Goal: Task Accomplishment & Management: Manage account settings

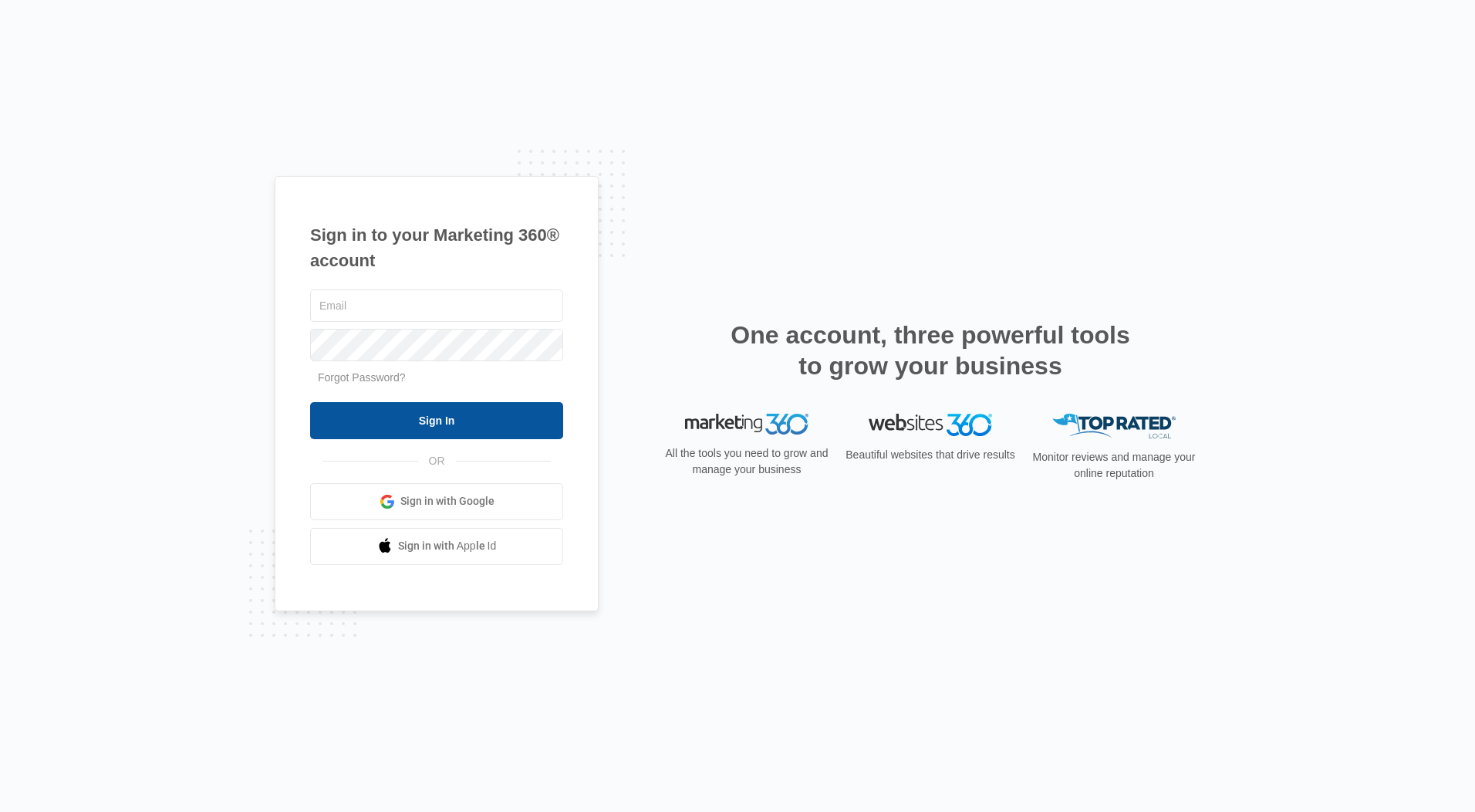
type input "[EMAIL_ADDRESS][DOMAIN_NAME]"
click at [463, 416] on input "Sign In" at bounding box center [437, 421] width 253 height 37
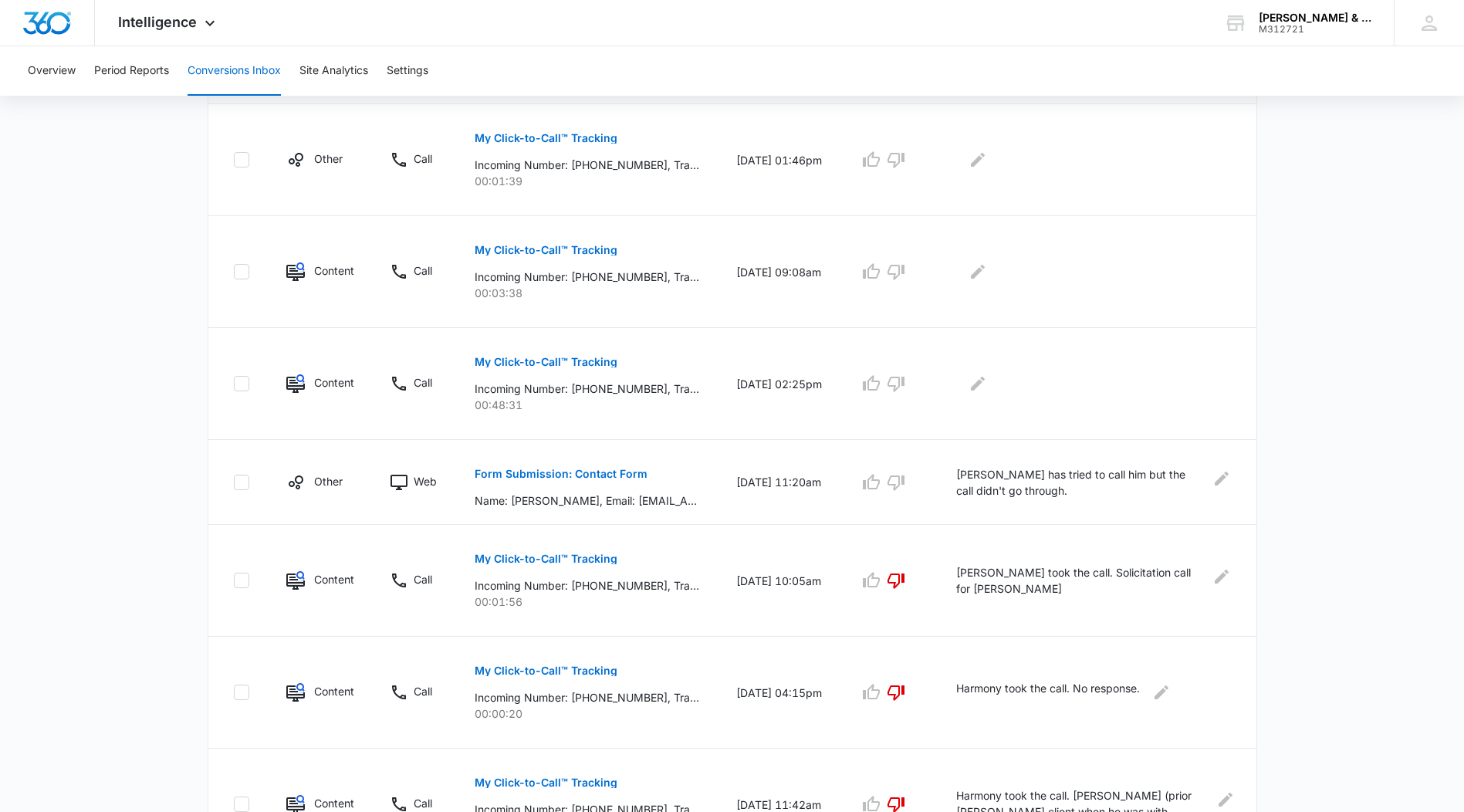
scroll to position [385, 0]
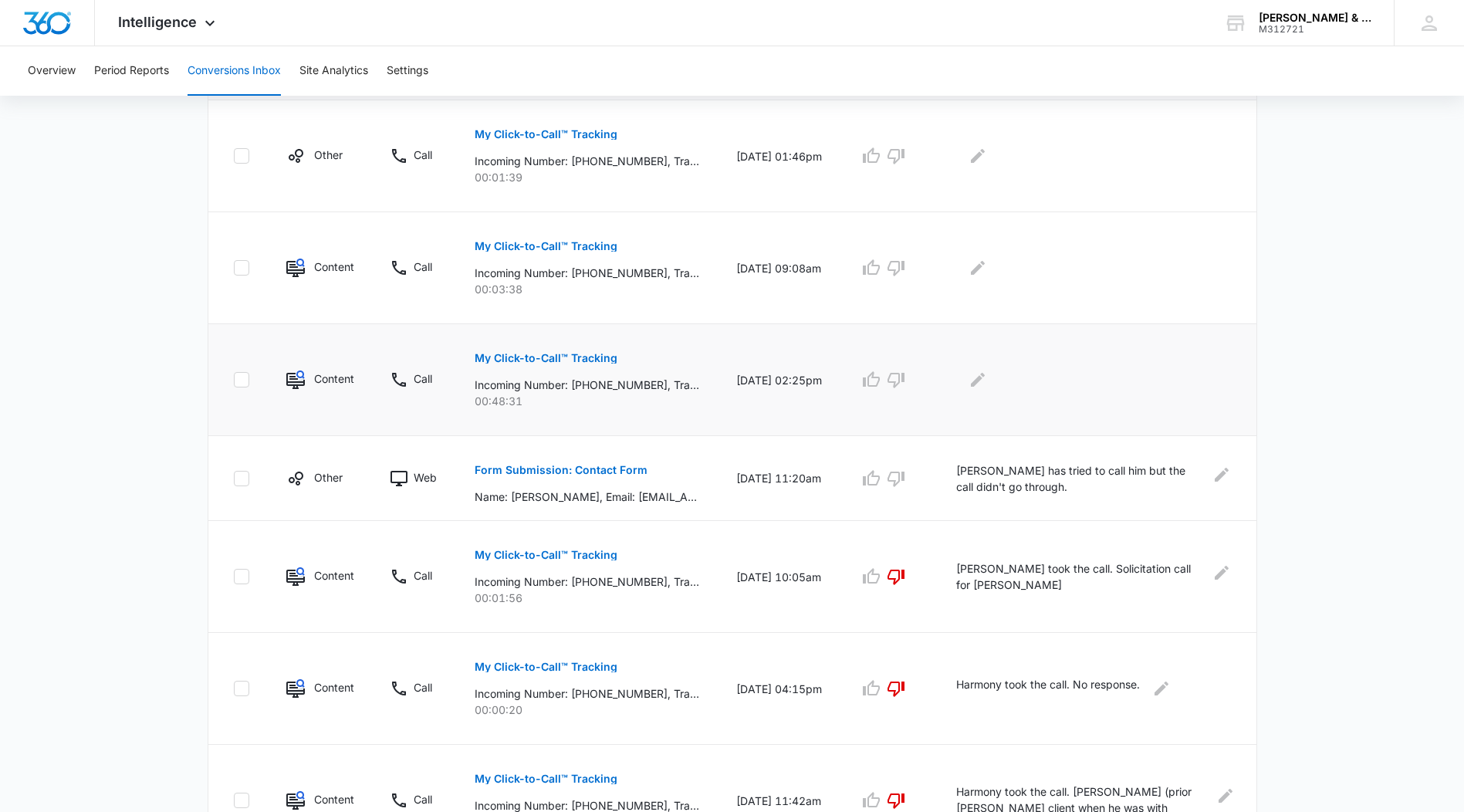
click at [569, 355] on p "My Click-to-Call™ Tracking" at bounding box center [546, 358] width 143 height 11
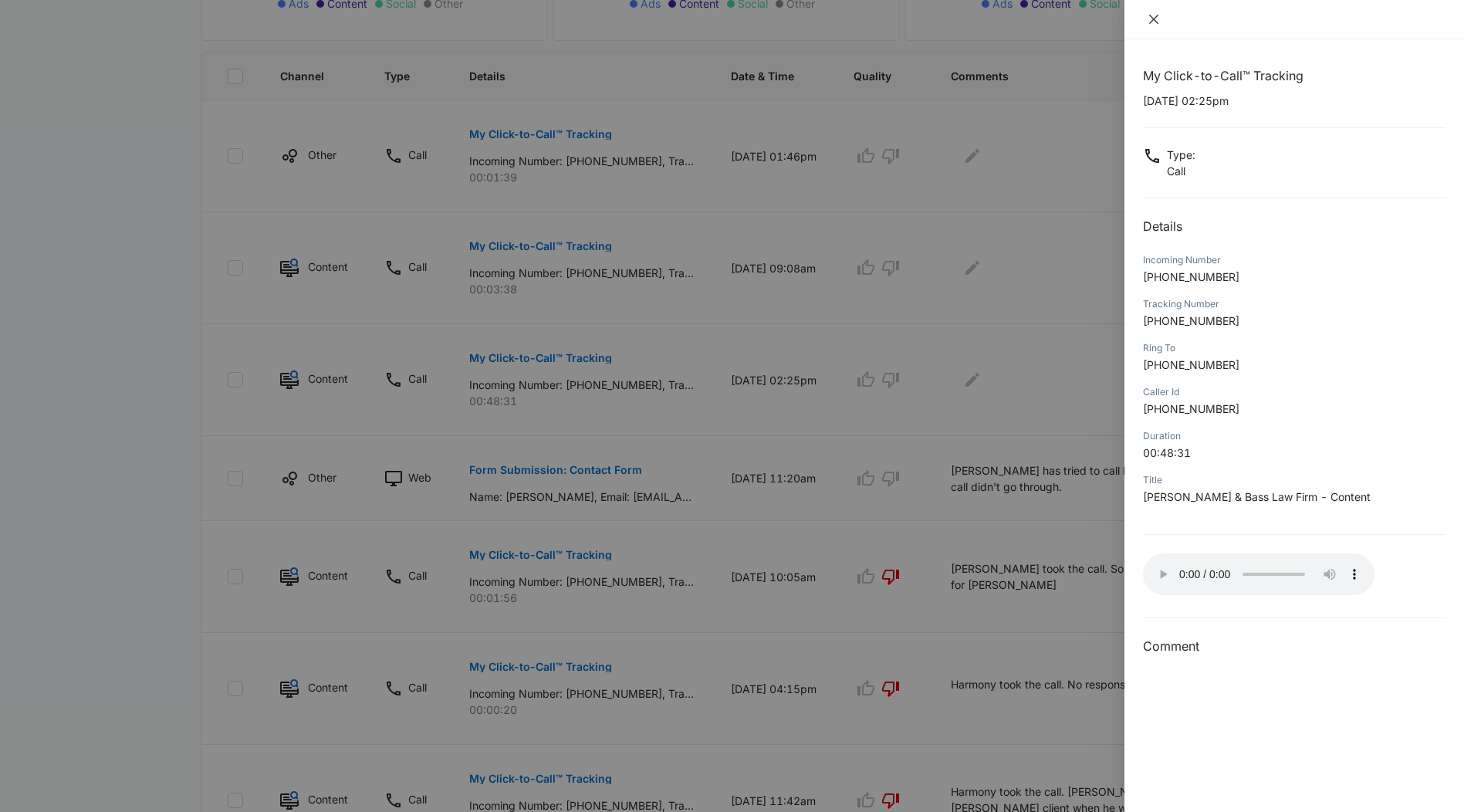
click at [1151, 15] on icon "close" at bounding box center [1154, 18] width 9 height 9
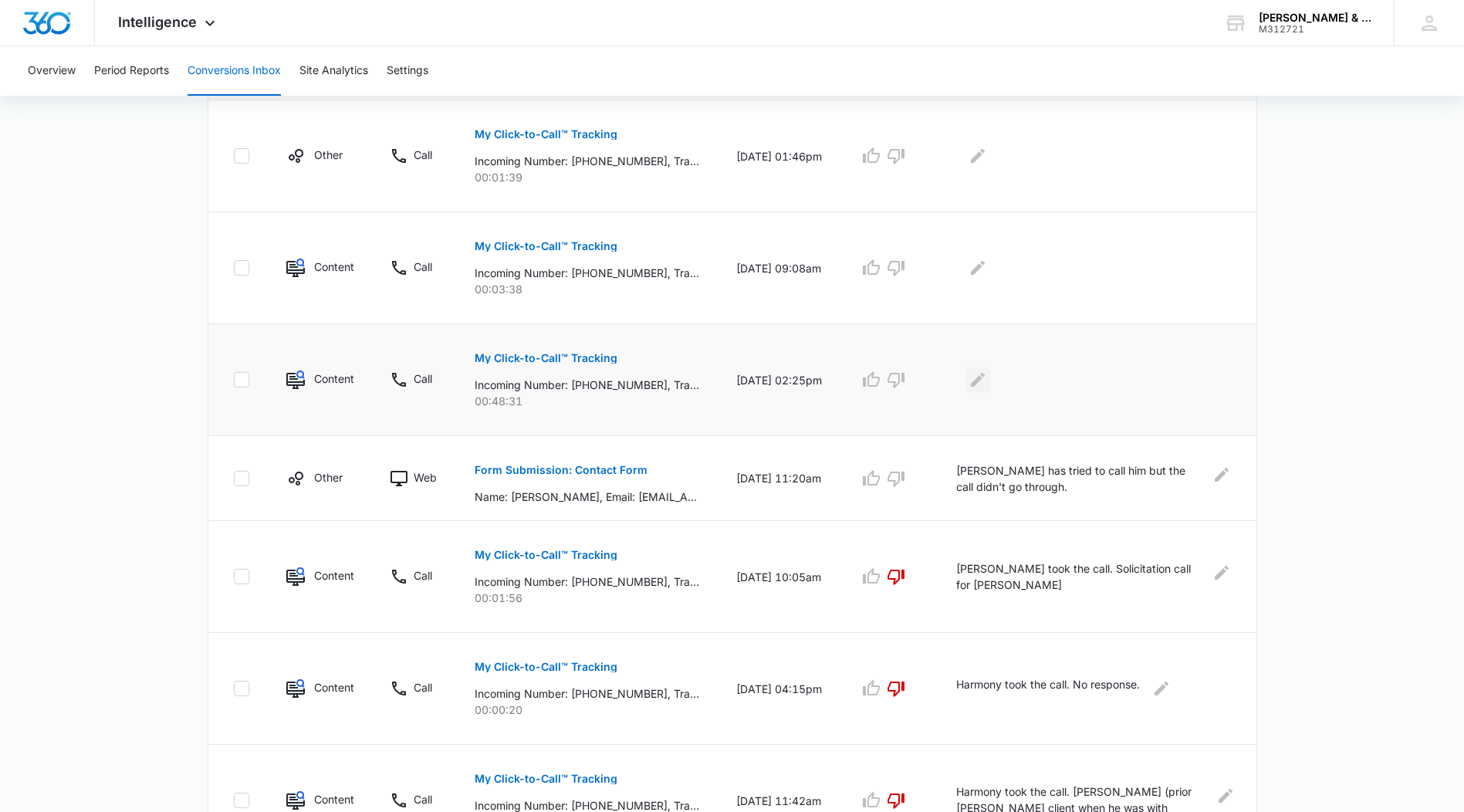
click at [985, 378] on icon "Edit Comments" at bounding box center [978, 380] width 14 height 14
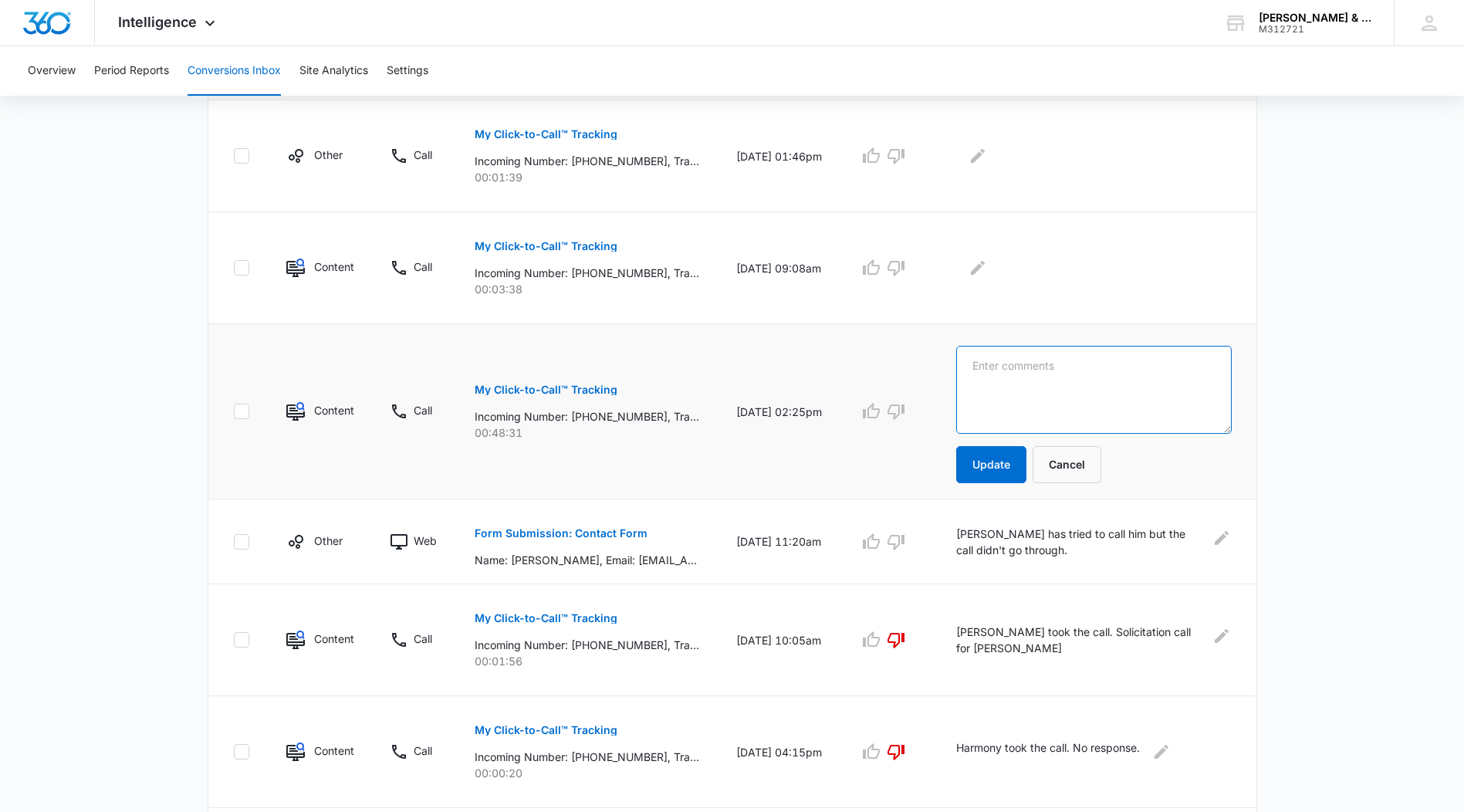
click at [990, 372] on textarea at bounding box center [1094, 389] width 275 height 88
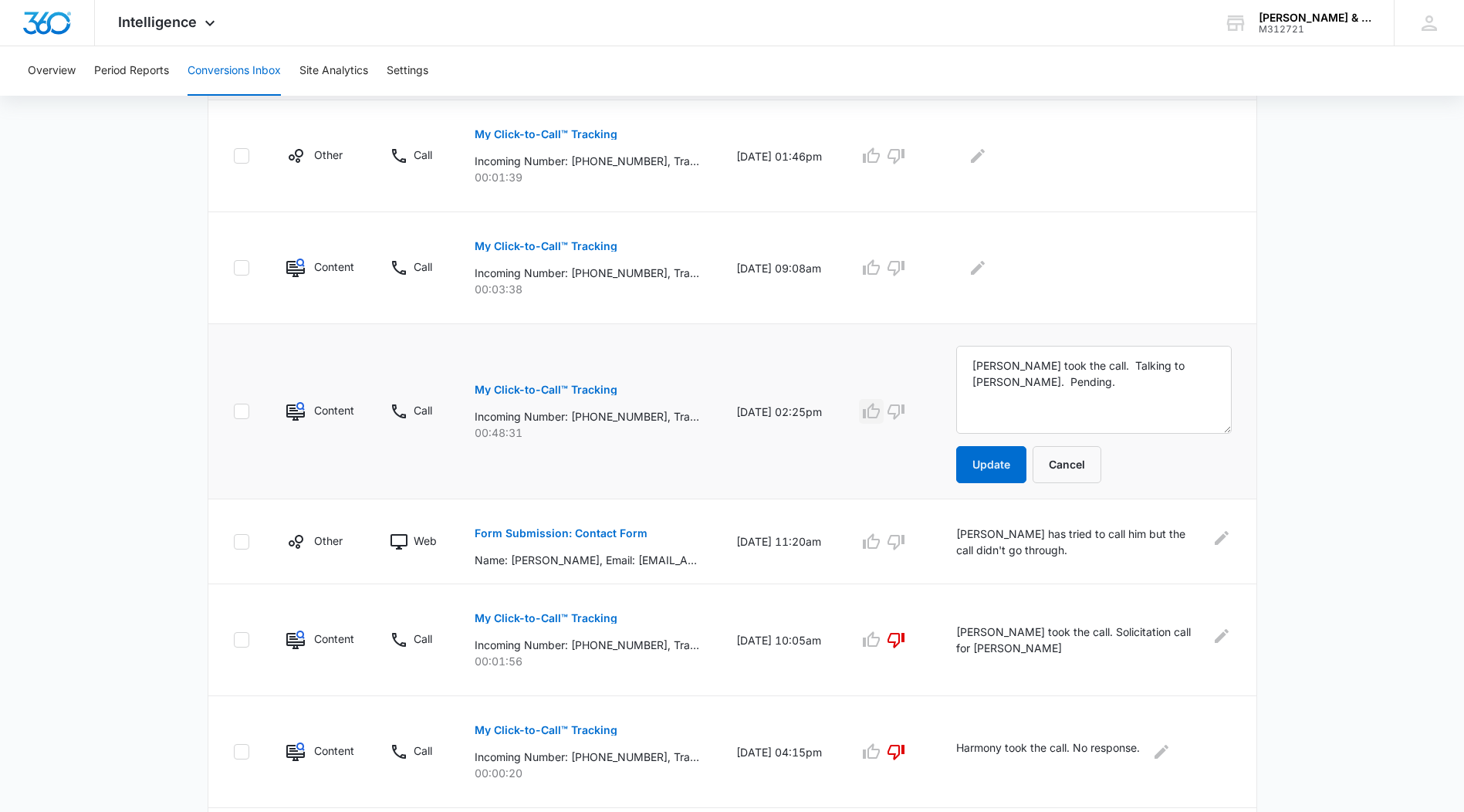
click at [880, 412] on icon "button" at bounding box center [871, 411] width 18 height 18
click at [973, 365] on textarea "Nina took the call. Talking to Alan. Pending." at bounding box center [1094, 389] width 275 height 88
click at [984, 359] on textarea "Nina took the call. Talking to Alan. Pending." at bounding box center [1094, 389] width 275 height 88
click at [979, 365] on textarea "*WE SIGNED UP THE CLIENT** Nina took the call. Talking to Alan. Pending." at bounding box center [1094, 389] width 275 height 88
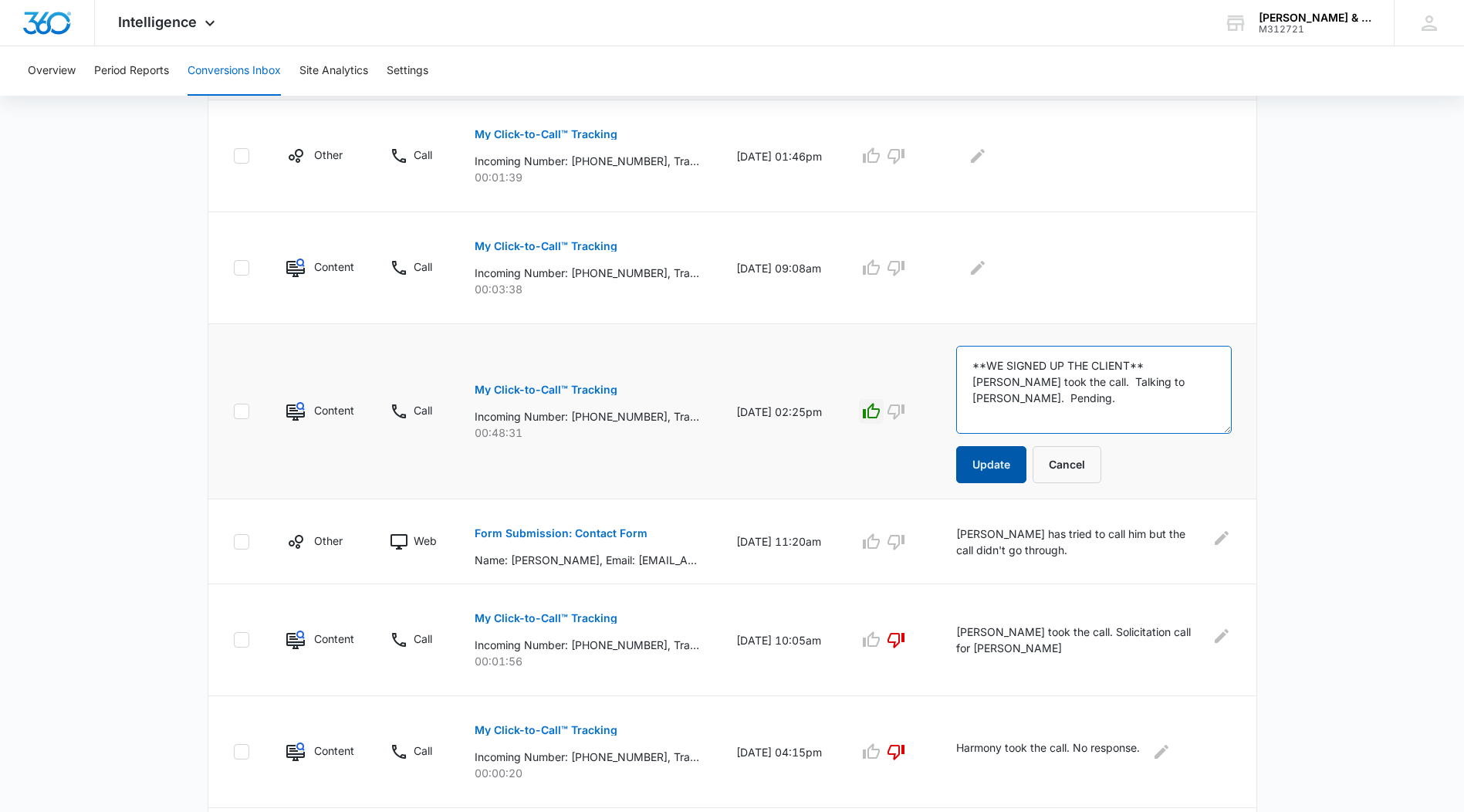
type textarea "**WE SIGNED UP THE CLIENT** Nina took the call. Talking to Alan. Pending."
click at [998, 468] on button "Update" at bounding box center [992, 464] width 70 height 37
click at [1211, 383] on textarea "**WE SIGNED UP THE CLIENT** Nina took the call. Talking to Alan. Pending." at bounding box center [1094, 389] width 275 height 88
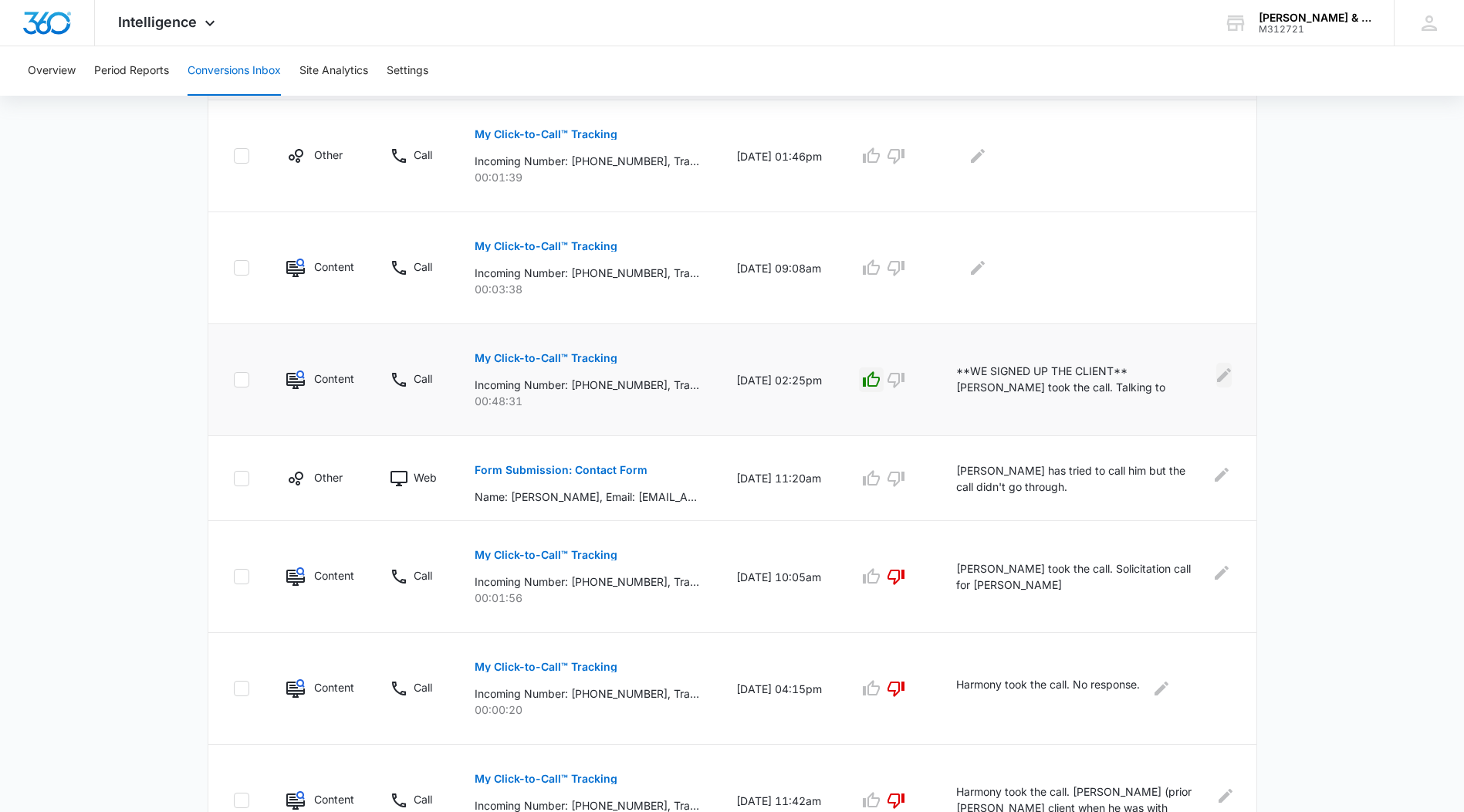
click at [1223, 378] on icon "Edit Comments" at bounding box center [1224, 374] width 14 height 14
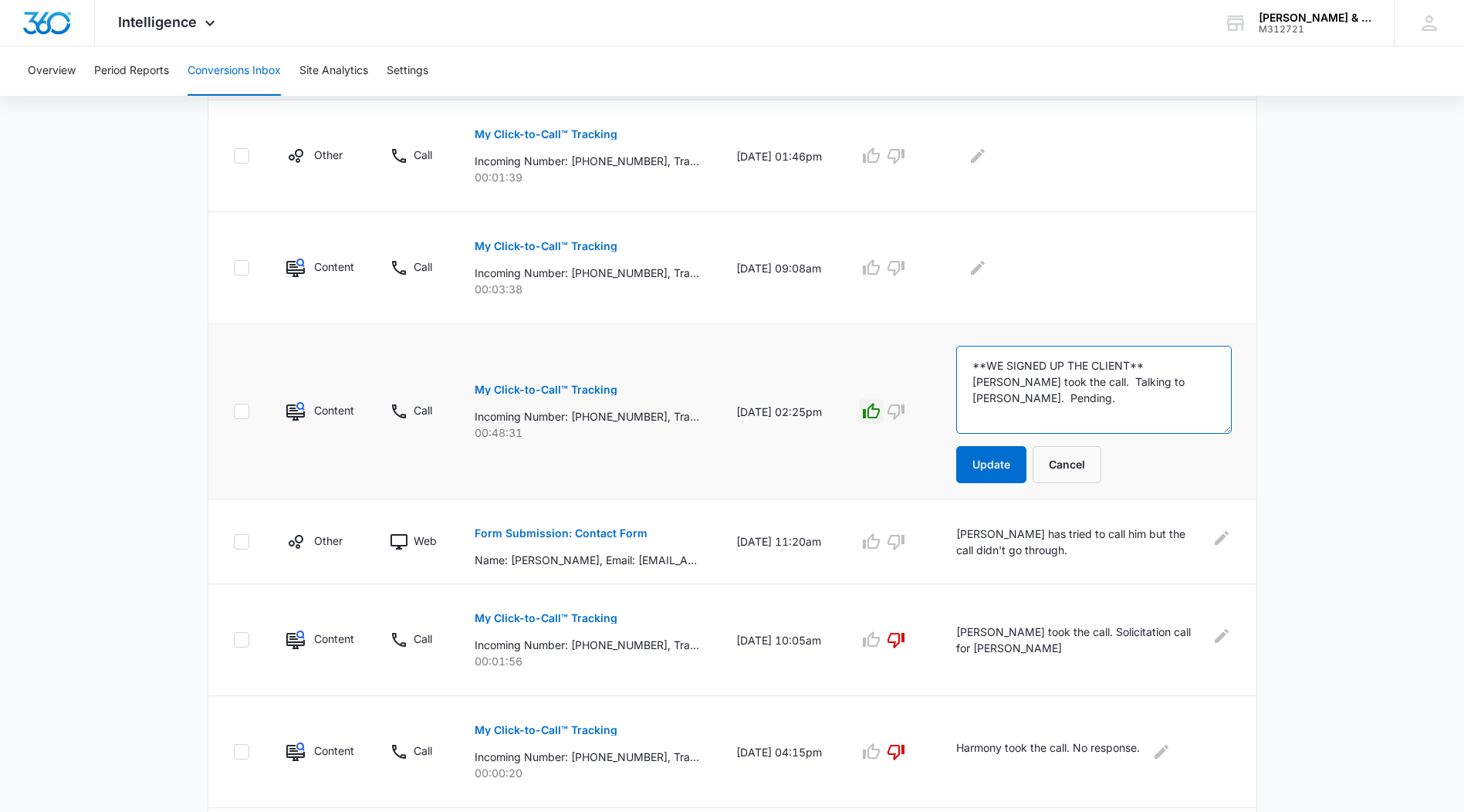
click at [1207, 383] on textarea "**WE SIGNED UP THE CLIENT** Nina took the call. Talking to Alan. Pending." at bounding box center [1094, 389] width 275 height 88
click at [1155, 382] on textarea "**WE SIGNED UP THE CLIENT** Nina took the call. Talking to Alan. Vince Burgess,…" at bounding box center [1094, 389] width 275 height 88
type textarea "**WE SIGNED UP THE CLIENT** Nina took the call. Talking to Alan. Timothy Jacobs…"
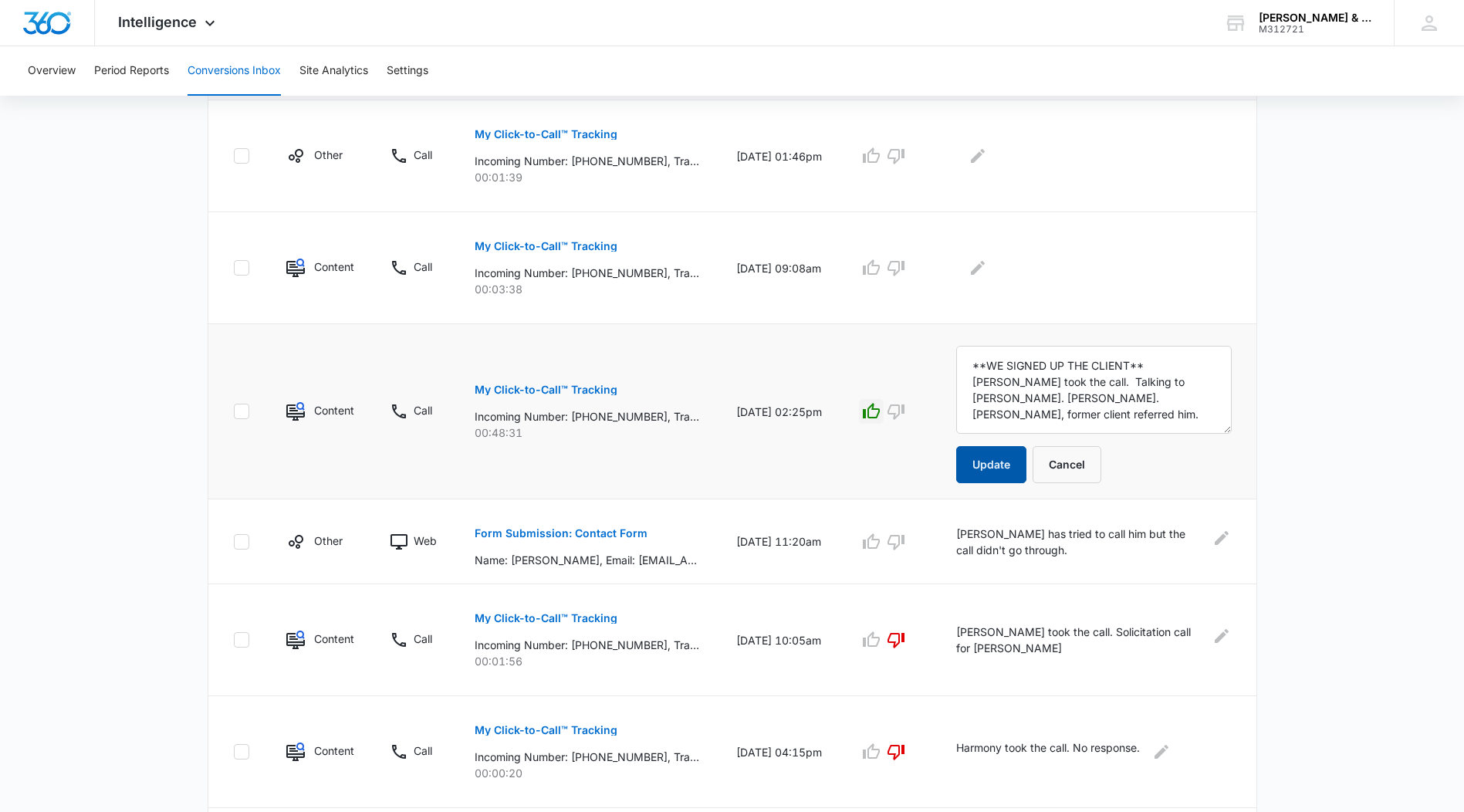
click at [1007, 463] on button "Update" at bounding box center [992, 464] width 70 height 37
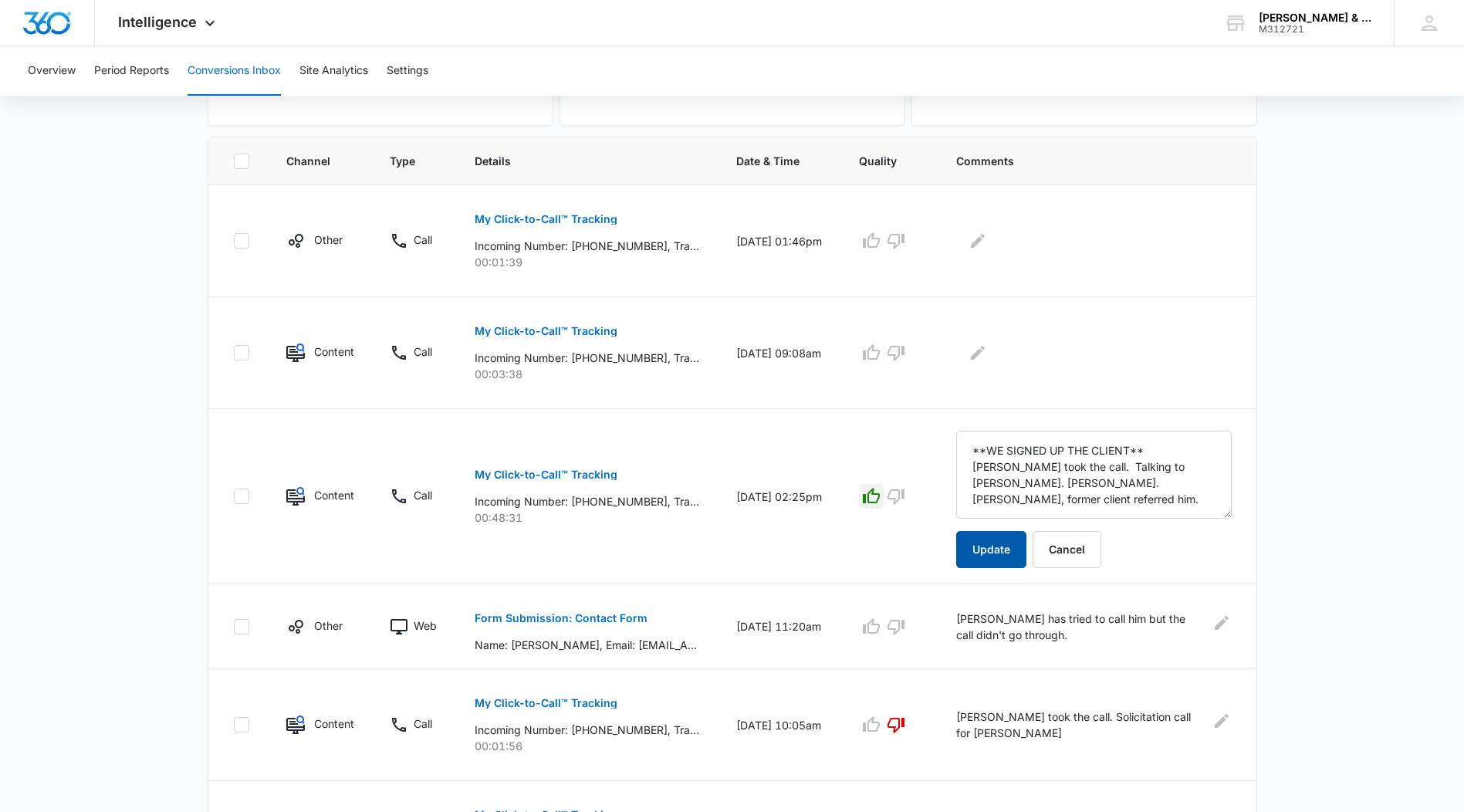
scroll to position [308, 0]
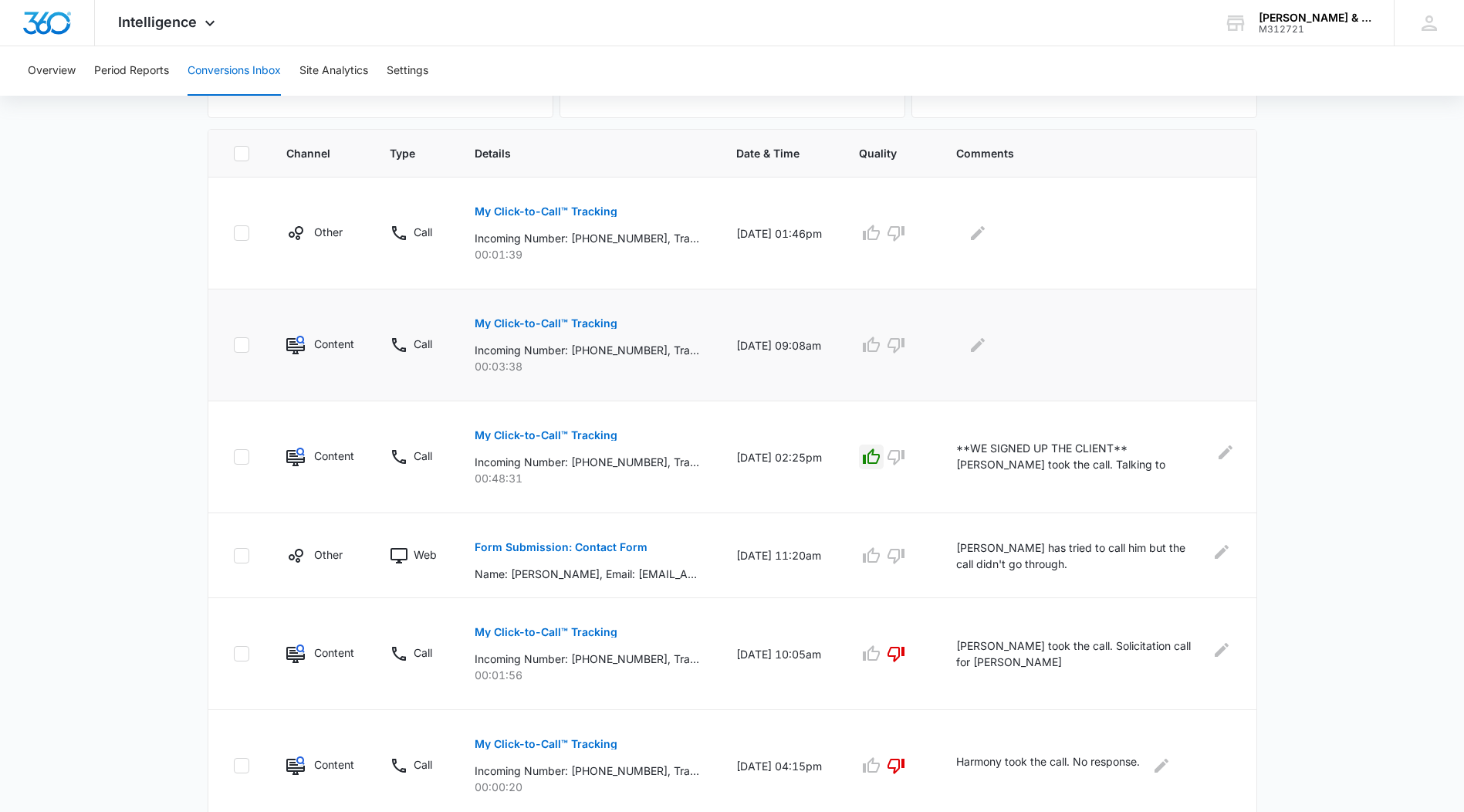
click at [559, 323] on p "My Click-to-Call™ Tracking" at bounding box center [546, 323] width 143 height 11
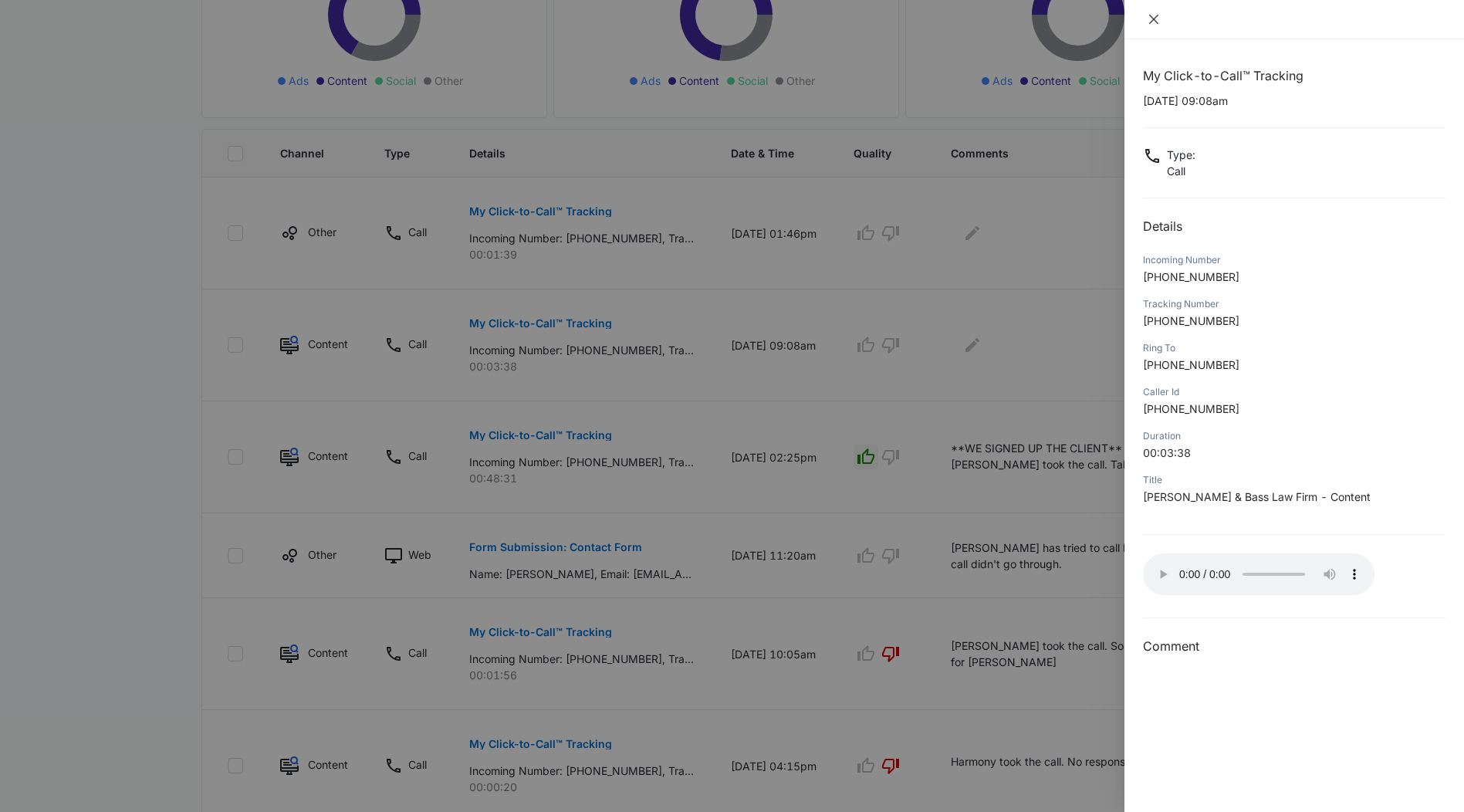
click at [1153, 13] on icon "close" at bounding box center [1154, 19] width 13 height 13
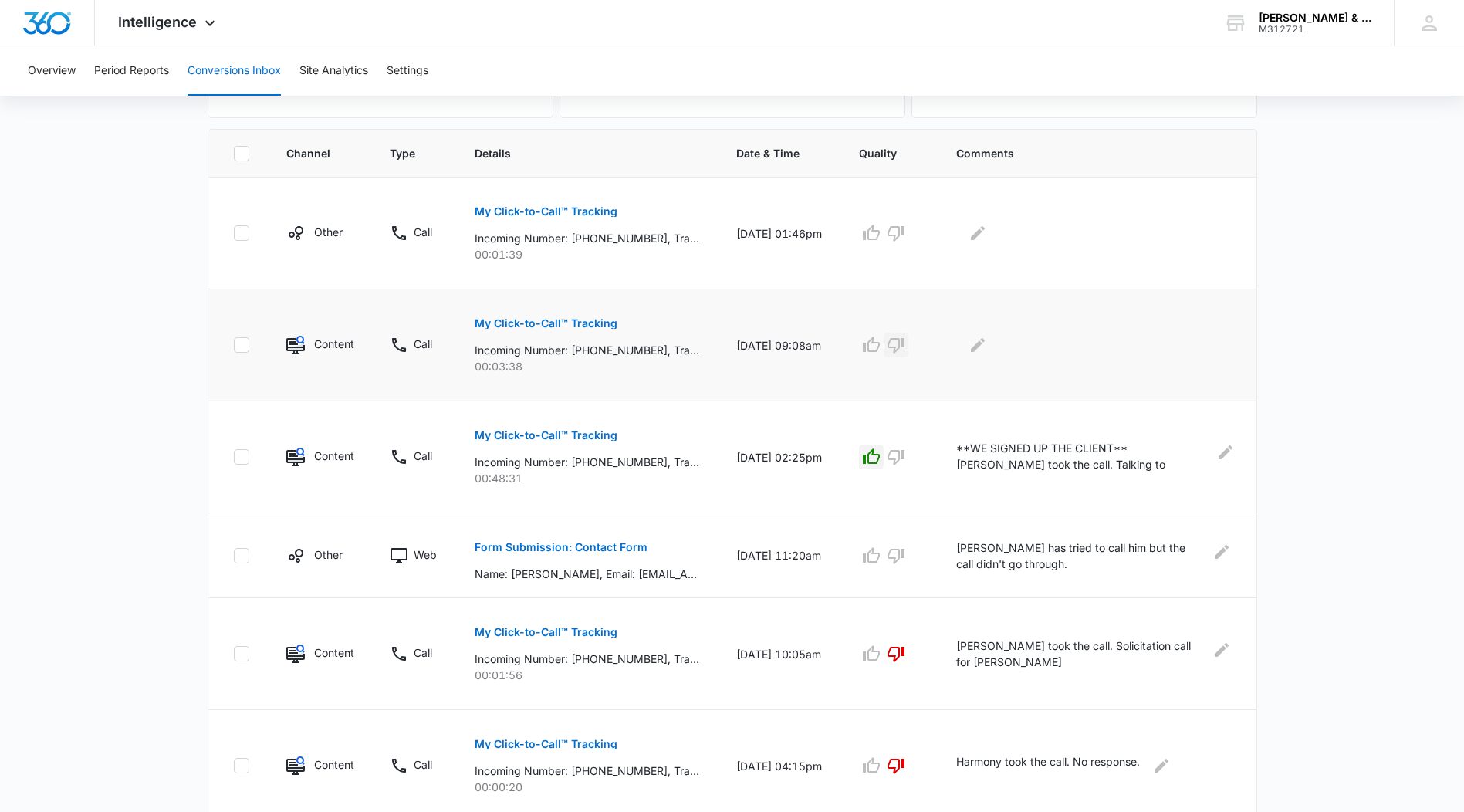
click at [905, 342] on icon "button" at bounding box center [896, 345] width 17 height 15
click at [984, 344] on icon "Edit Comments" at bounding box center [978, 344] width 14 height 14
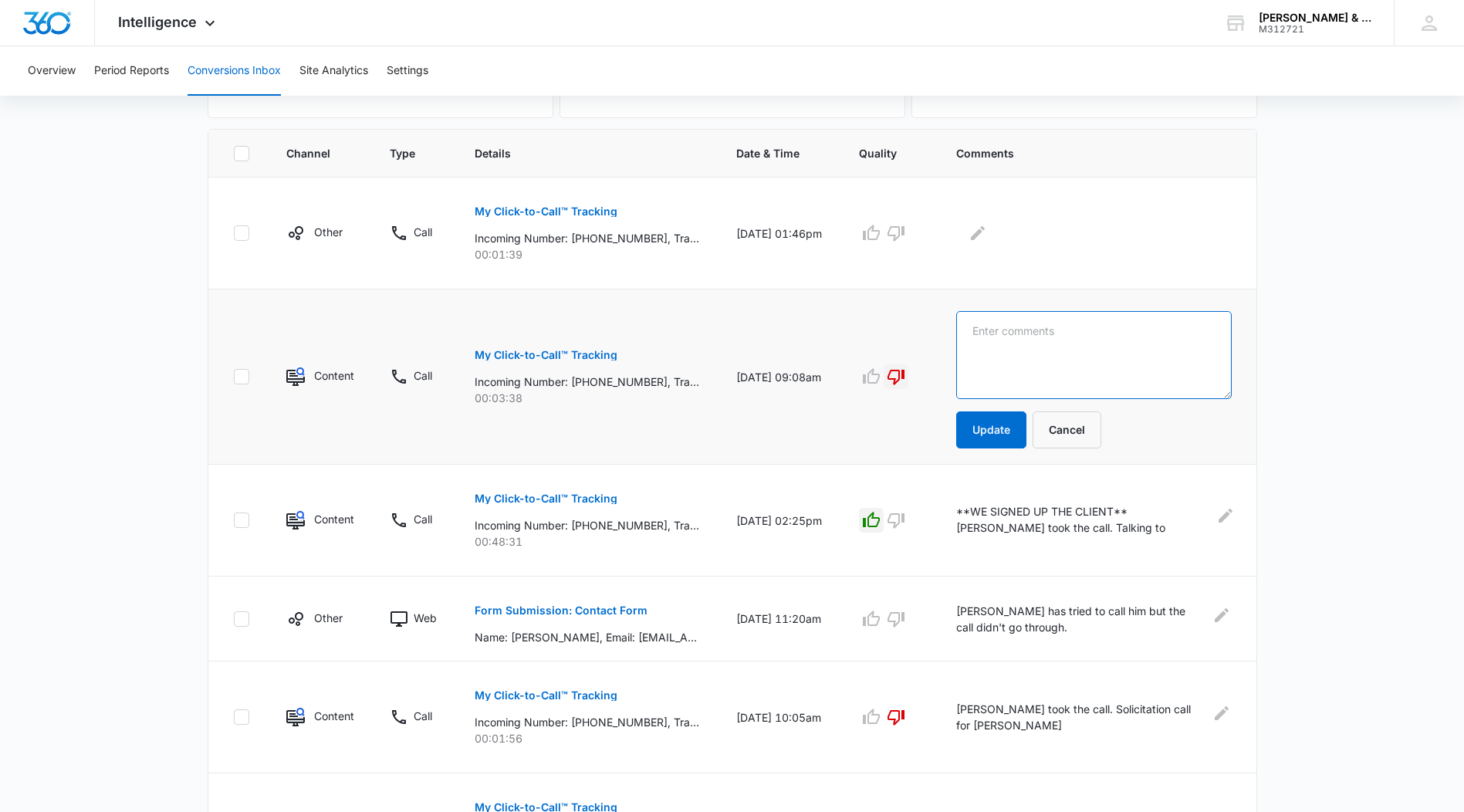
click at [984, 343] on textarea at bounding box center [1094, 354] width 275 height 88
type textarea "Unum representative calling regarding the Jerrelle Fairley case."
click at [1000, 416] on button "Update" at bounding box center [992, 430] width 70 height 37
click at [999, 428] on button "Update" at bounding box center [992, 430] width 70 height 37
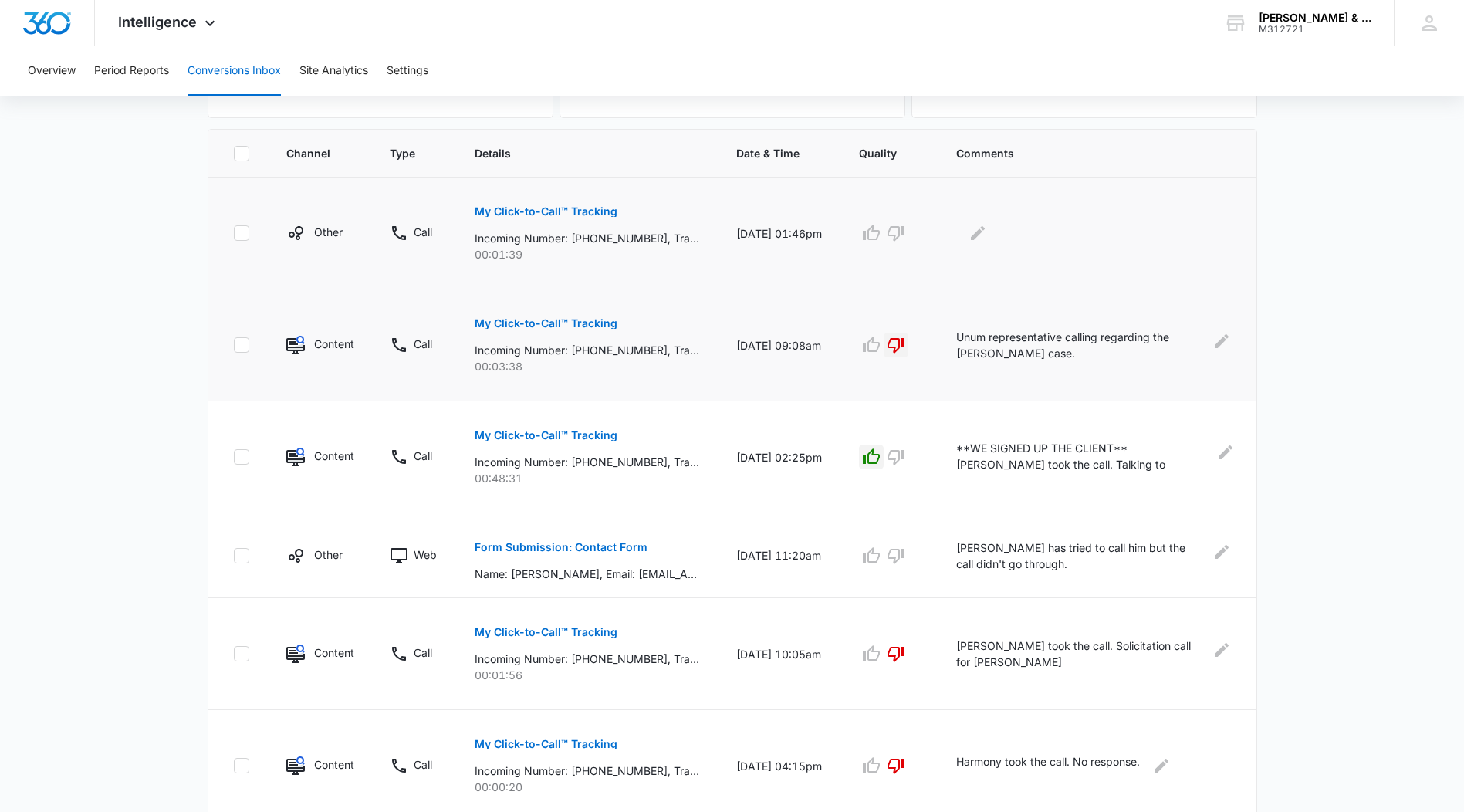
click at [569, 209] on p "My Click-to-Call™ Tracking" at bounding box center [546, 211] width 143 height 11
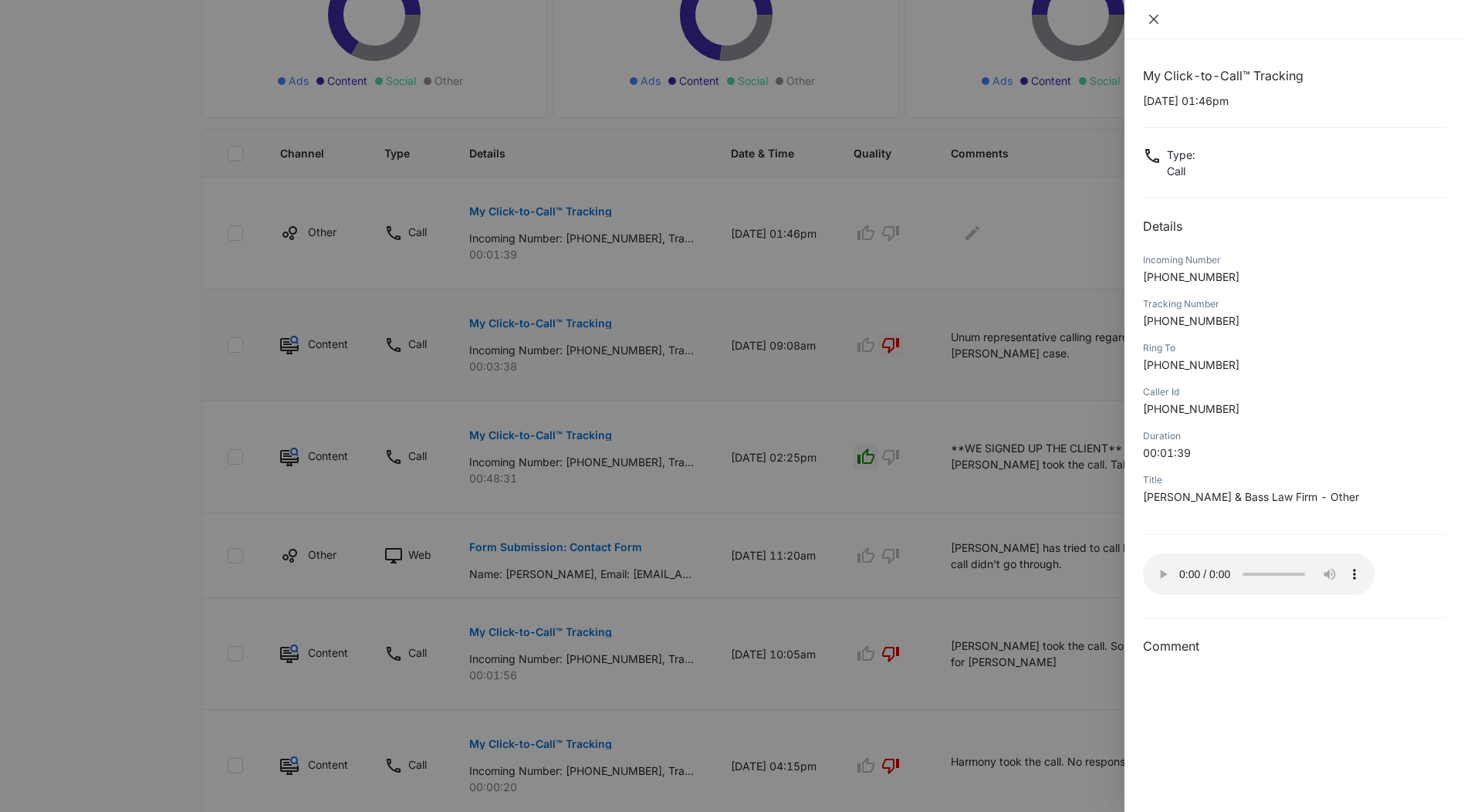
click at [1153, 20] on icon "close" at bounding box center [1154, 18] width 9 height 9
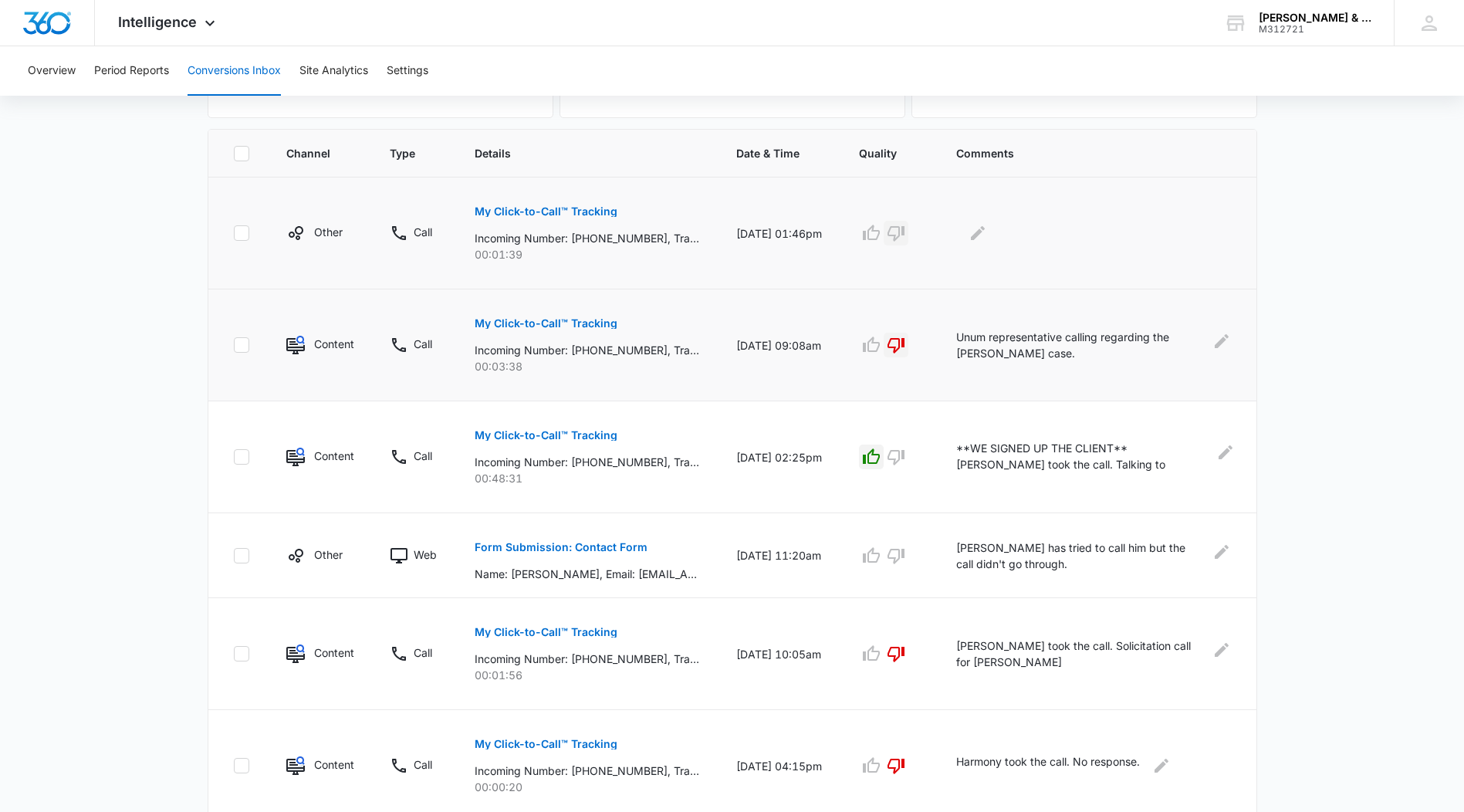
click at [901, 236] on icon "button" at bounding box center [896, 234] width 17 height 15
click at [984, 236] on icon "Edit Comments" at bounding box center [978, 233] width 14 height 14
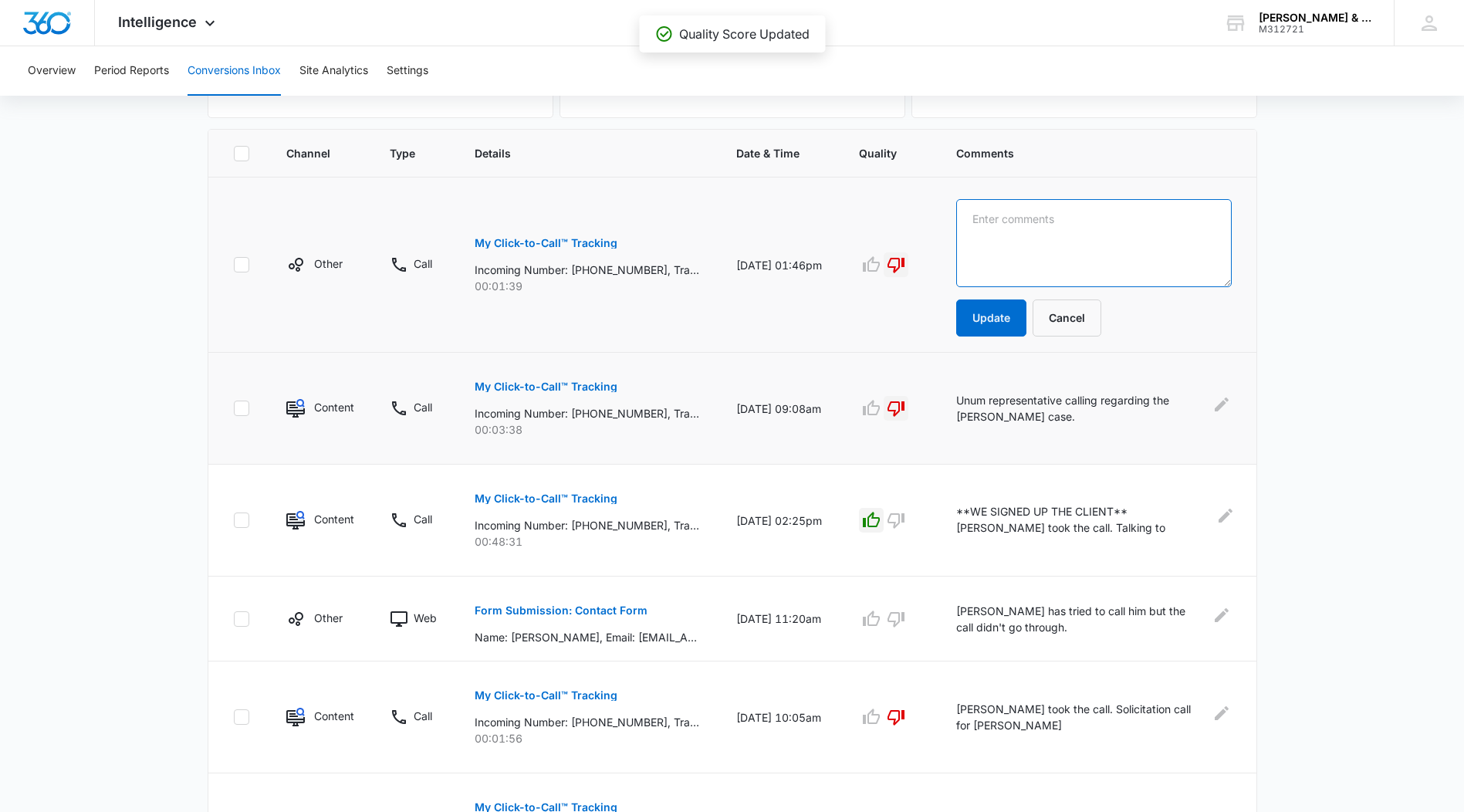
click at [984, 236] on textarea at bounding box center [1094, 243] width 275 height 88
type textarea "Solicitation call to Robert Mickle from Lexis Nexis."
click at [985, 313] on button "Update" at bounding box center [992, 318] width 70 height 37
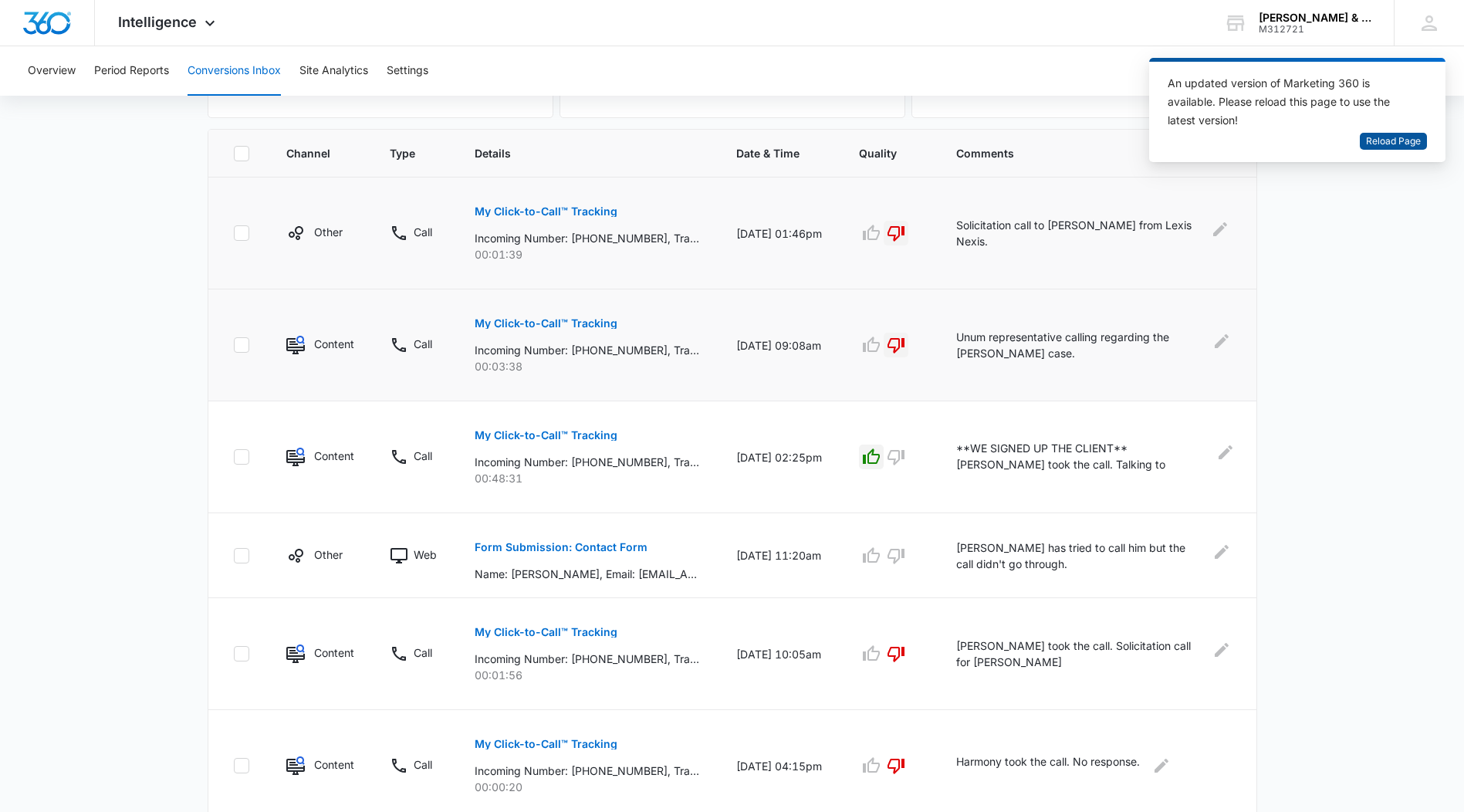
click at [1394, 140] on span "Reload Page" at bounding box center [1394, 141] width 55 height 14
